Goal: Learn about a topic

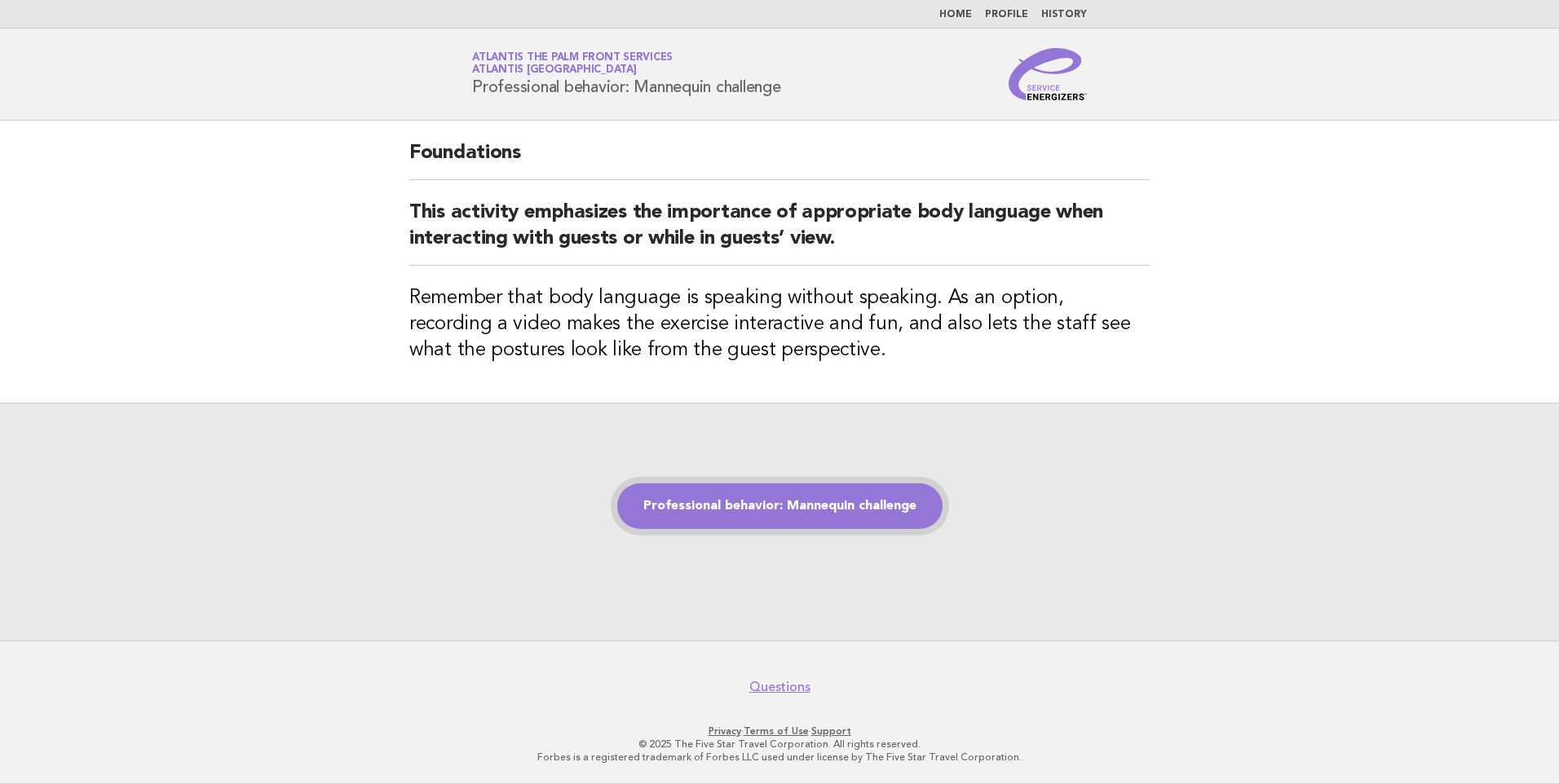
click at [832, 533] on div "Professional behavior: Mannequin challenge" at bounding box center [780, 521] width 1559 height 238
click at [835, 508] on link "Professional behavior: Mannequin challenge" at bounding box center [780, 506] width 326 height 45
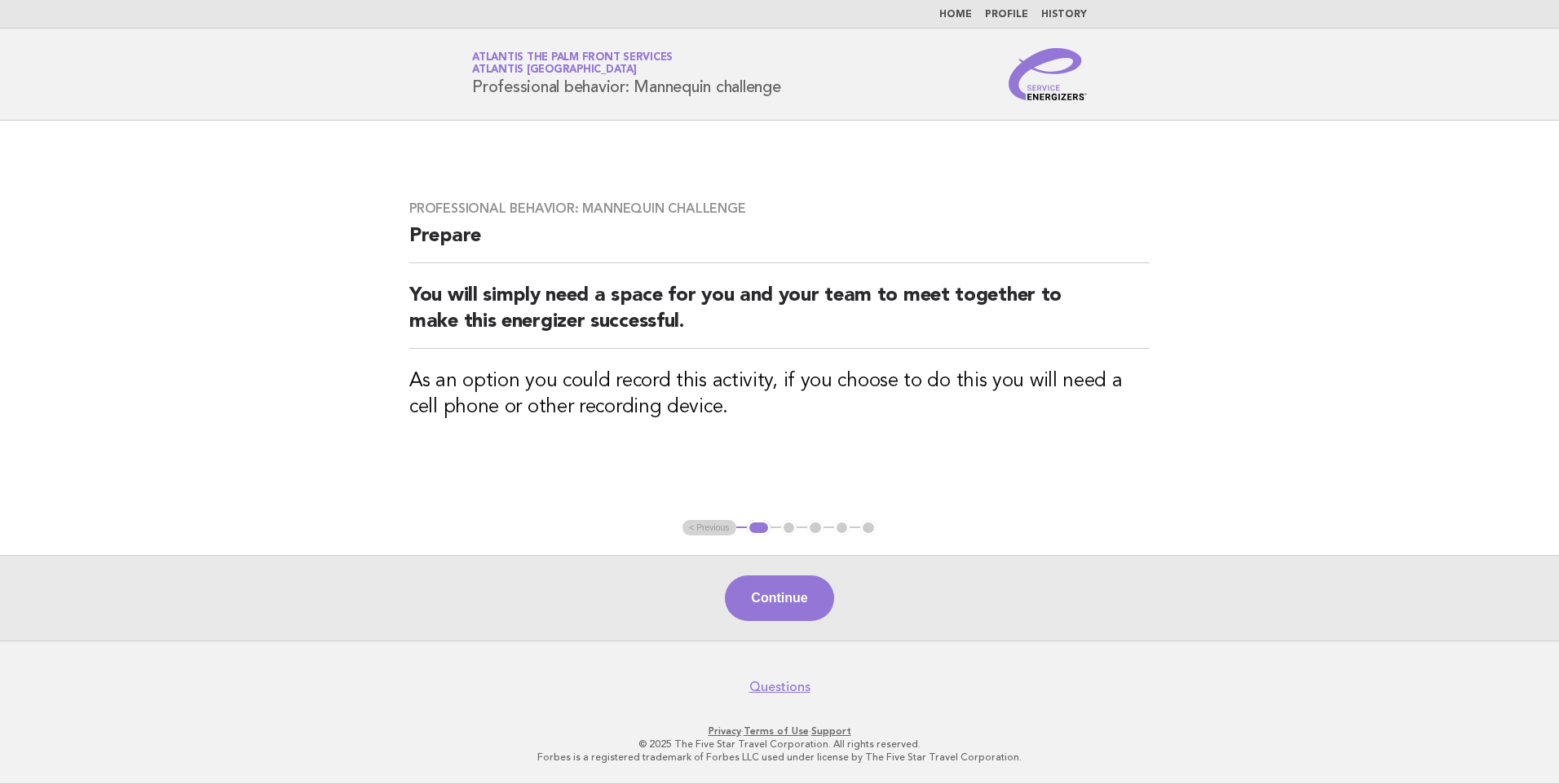
click at [792, 595] on button "Continue" at bounding box center [779, 598] width 109 height 45
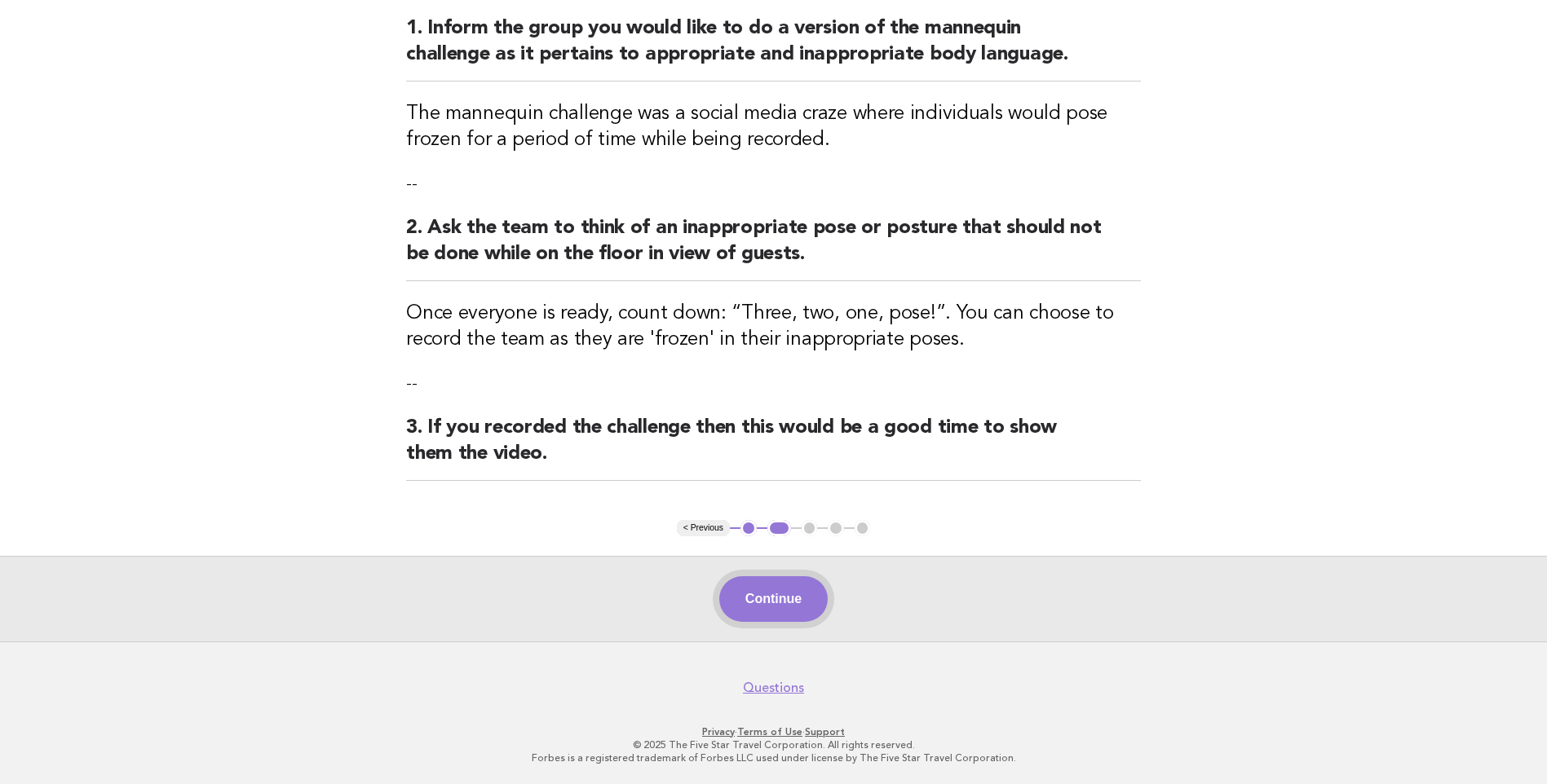
click at [741, 593] on button "Continue" at bounding box center [773, 598] width 109 height 45
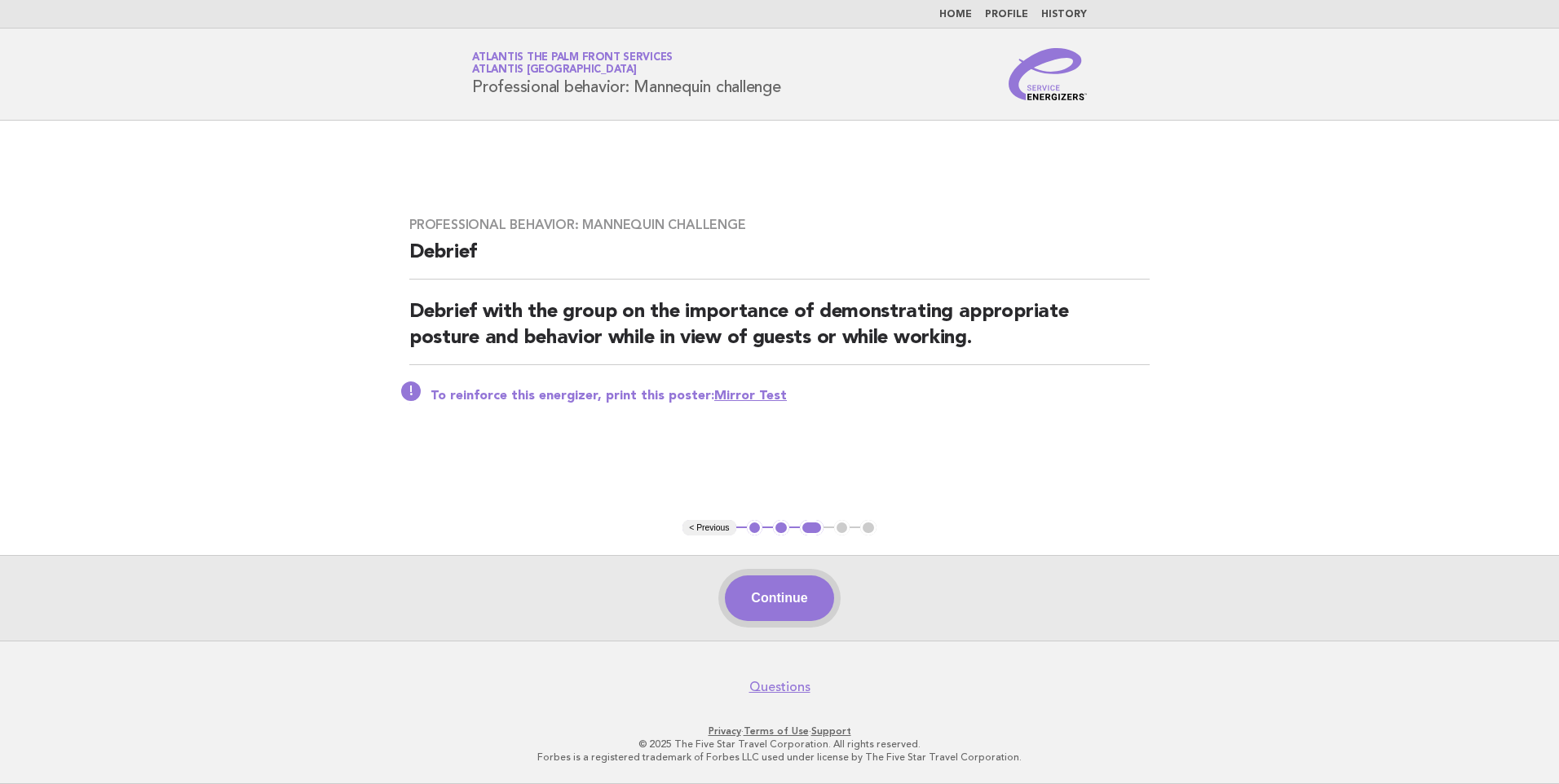
click at [796, 601] on button "Continue" at bounding box center [779, 598] width 109 height 45
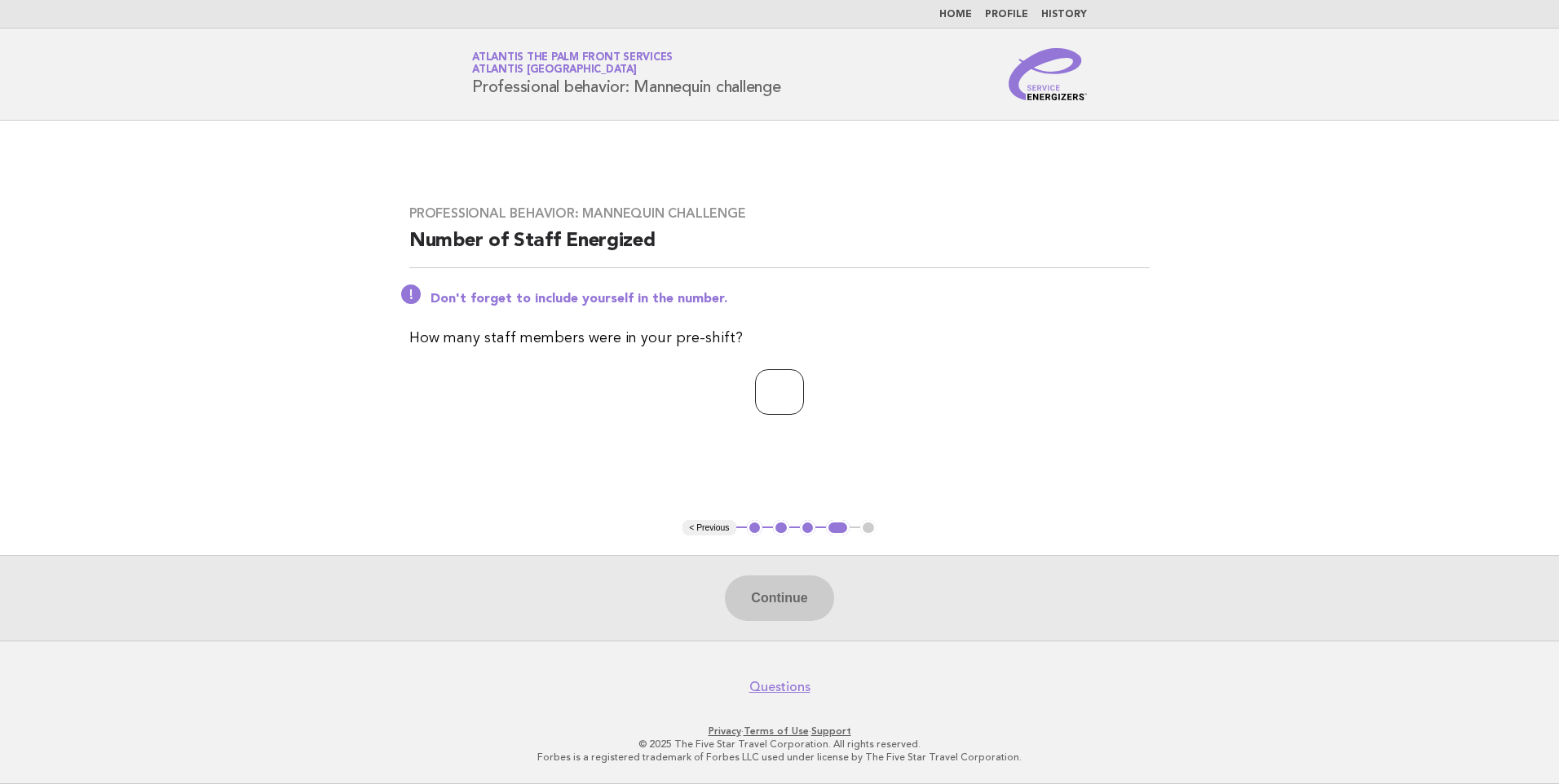
click at [755, 400] on input "number" at bounding box center [780, 392] width 49 height 45
type input "*"
click at [799, 597] on button "Continue" at bounding box center [779, 598] width 109 height 45
